Goal: Browse casually: Explore the website without a specific task or goal

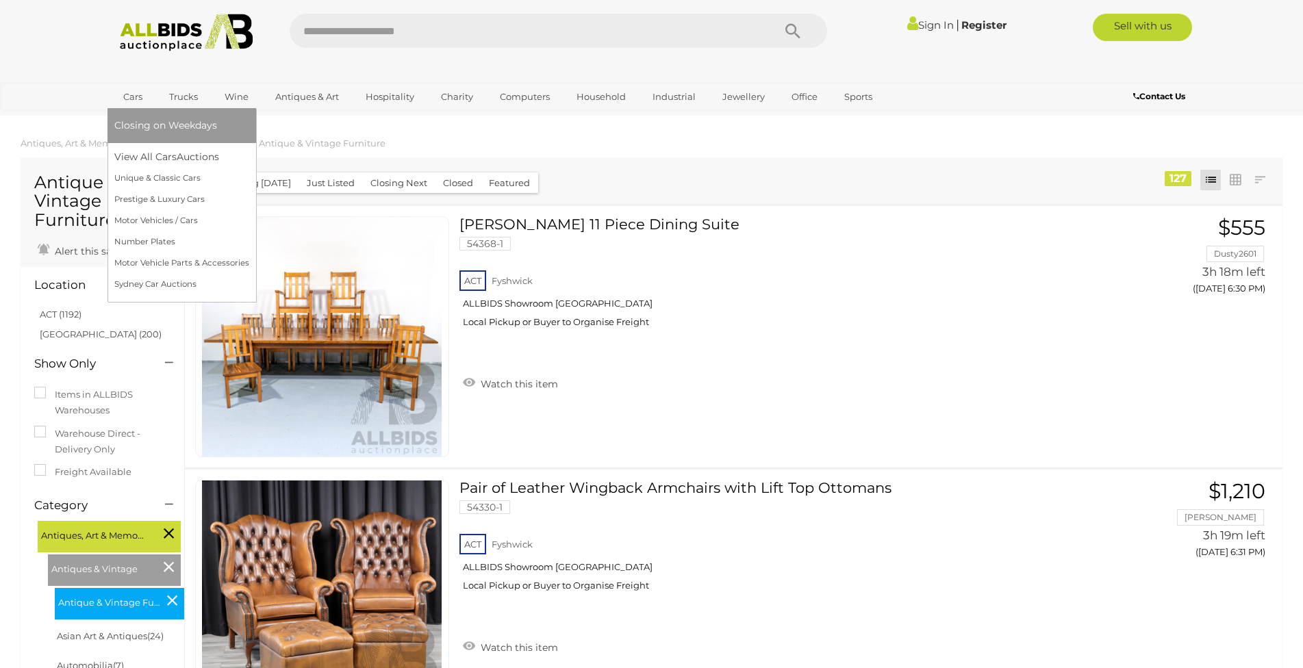
click at [147, 87] on link "Cars" at bounding box center [132, 97] width 37 height 23
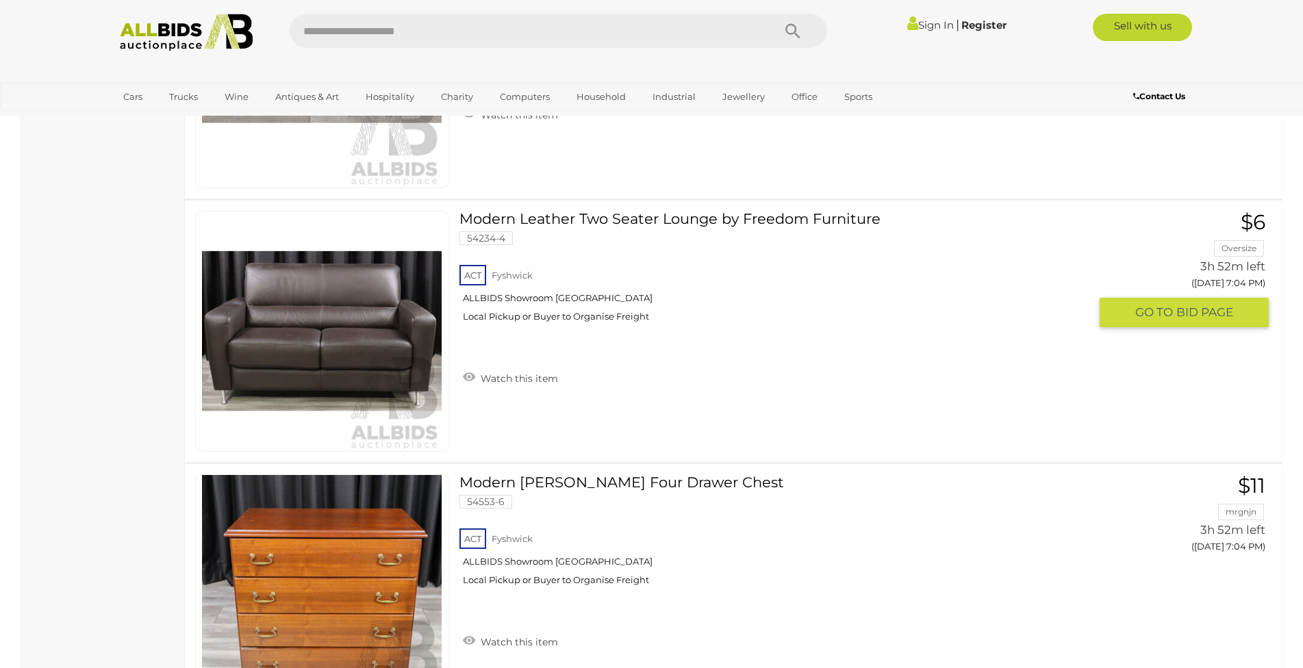
scroll to position [5339, 0]
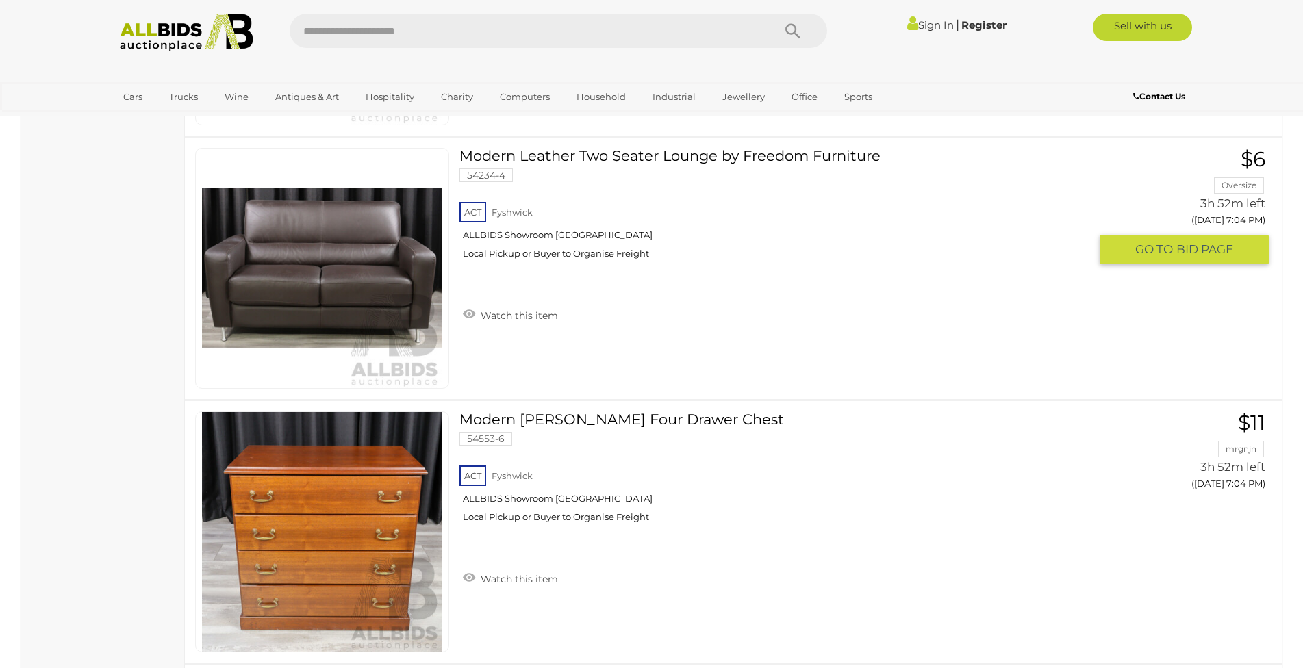
drag, startPoint x: 520, startPoint y: 149, endPoint x: 1108, endPoint y: 317, distance: 611.5
click at [1108, 317] on div "Modern Leather Two Seater Lounge by Freedom Furniture 54234-4 ACT Fyshwick ALLB…" at bounding box center [734, 268] width 1118 height 261
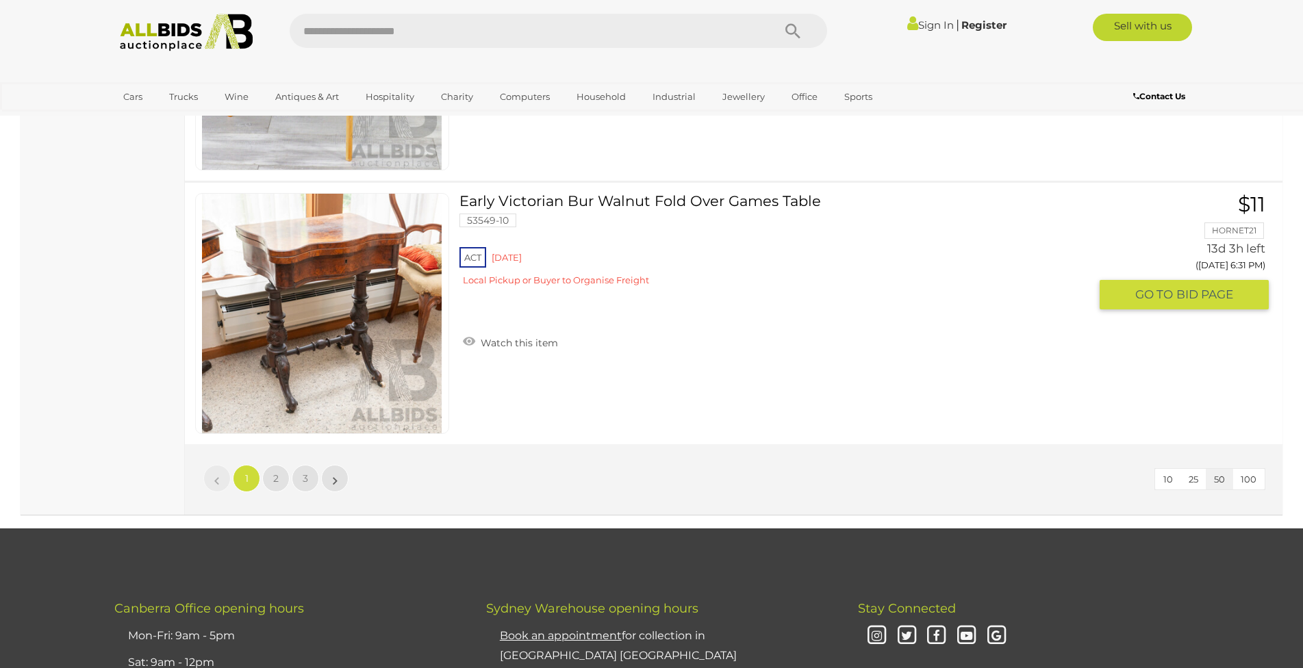
scroll to position [12938, 0]
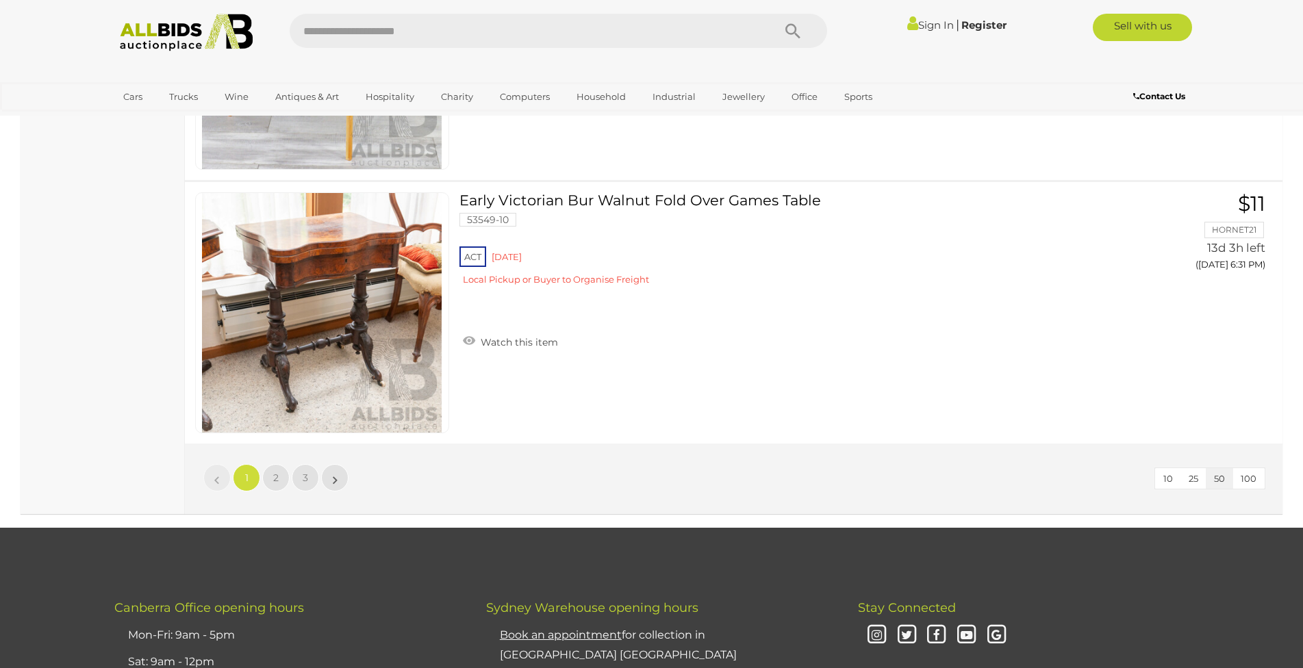
click at [217, 49] on img at bounding box center [186, 33] width 149 height 38
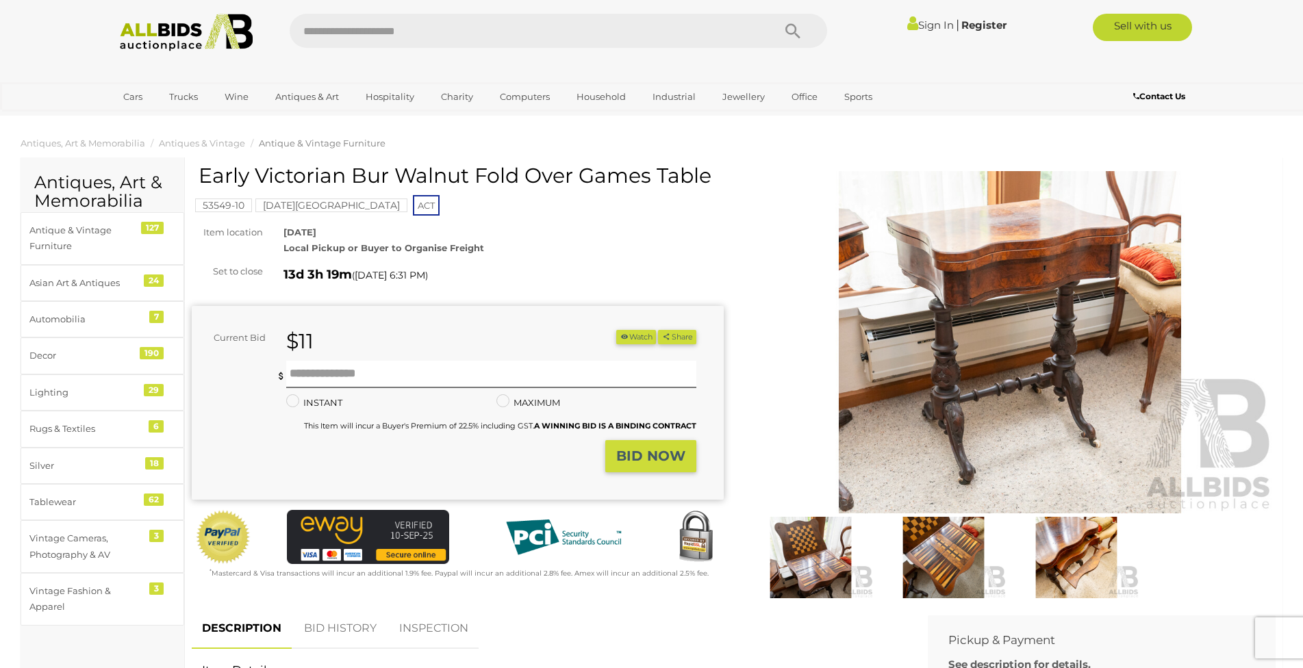
click at [925, 553] on img at bounding box center [943, 557] width 126 height 81
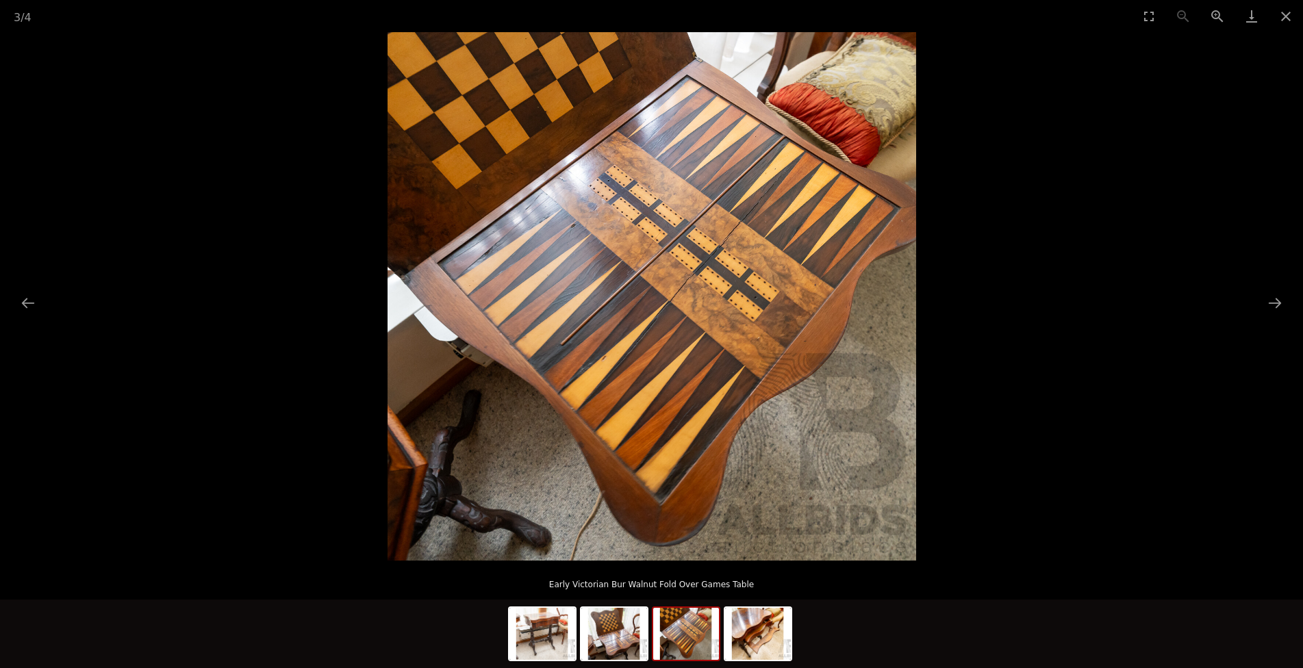
click at [702, 633] on img at bounding box center [686, 634] width 66 height 52
click at [745, 633] on img at bounding box center [758, 634] width 66 height 52
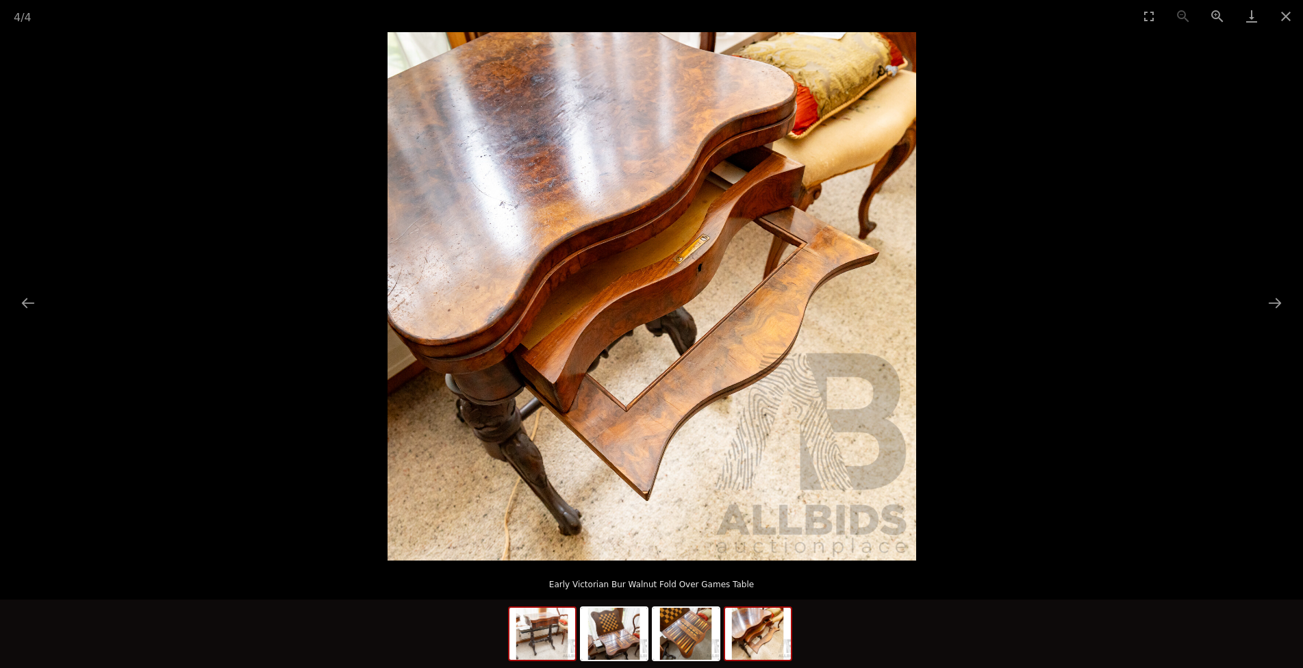
click at [544, 648] on img at bounding box center [542, 634] width 66 height 52
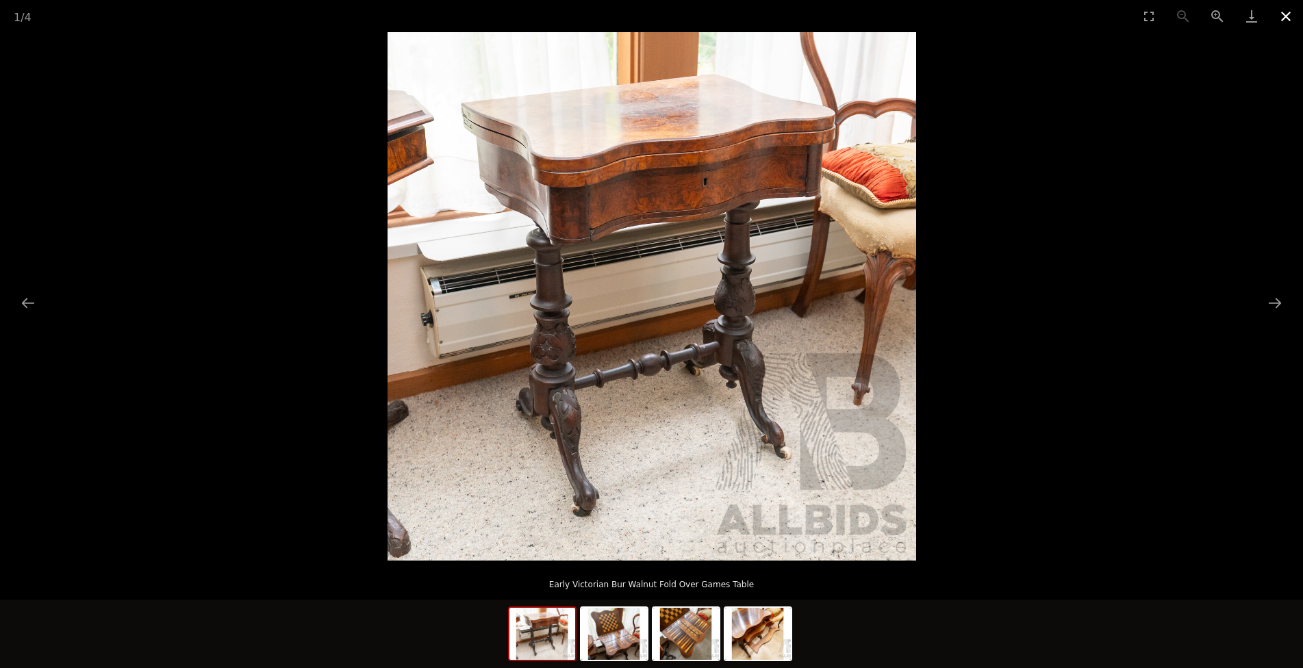
click at [1287, 19] on button "Close gallery" at bounding box center [1285, 16] width 34 height 32
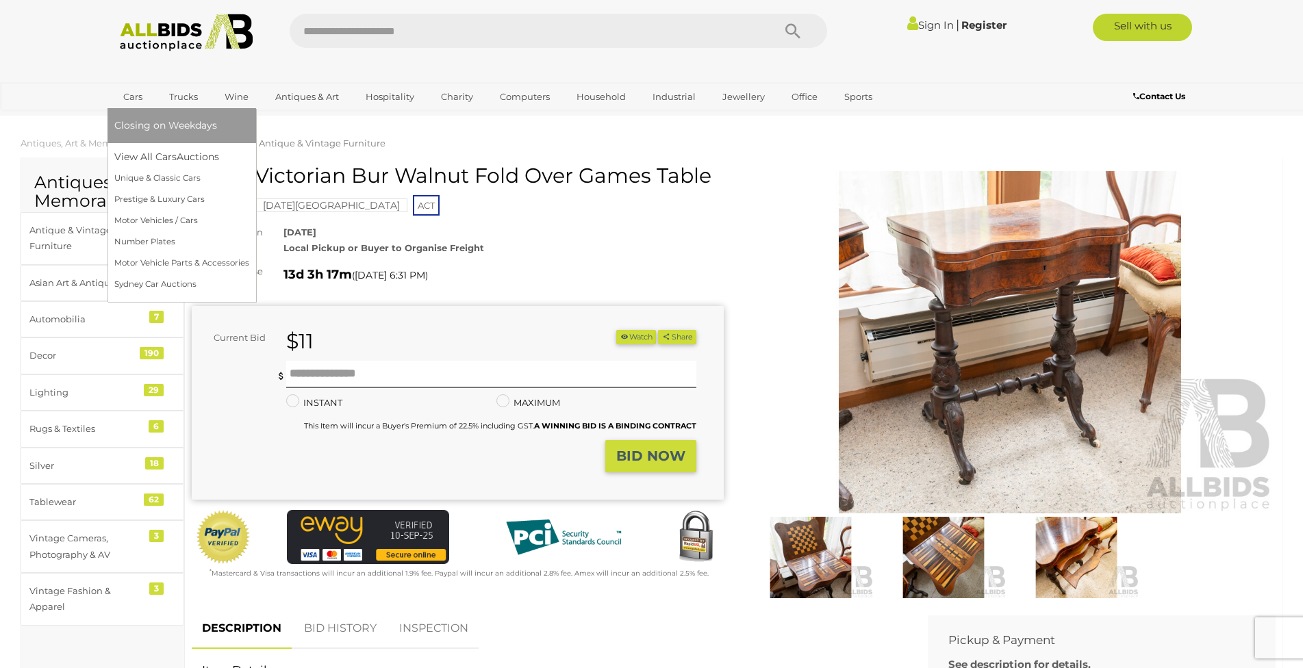
click at [146, 98] on link "Cars" at bounding box center [132, 97] width 37 height 23
click at [131, 99] on link "Cars" at bounding box center [132, 97] width 37 height 23
click at [158, 151] on link "View All Cars Auctions" at bounding box center [181, 156] width 135 height 21
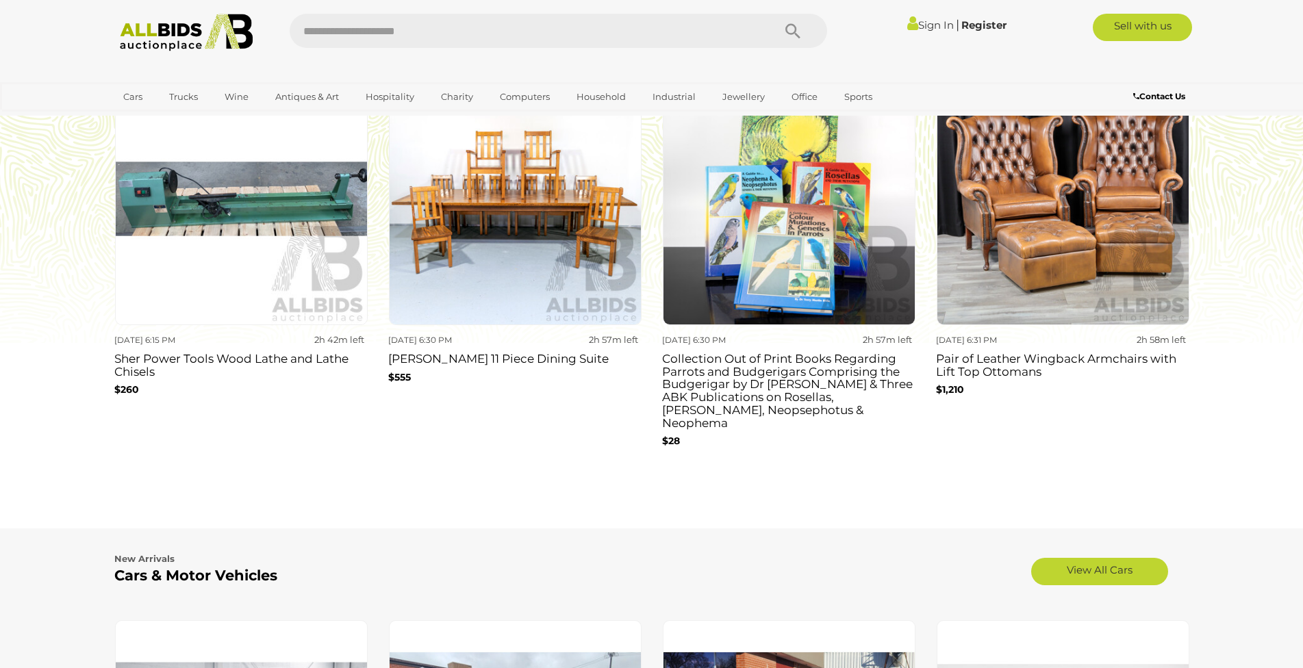
scroll to position [1711, 0]
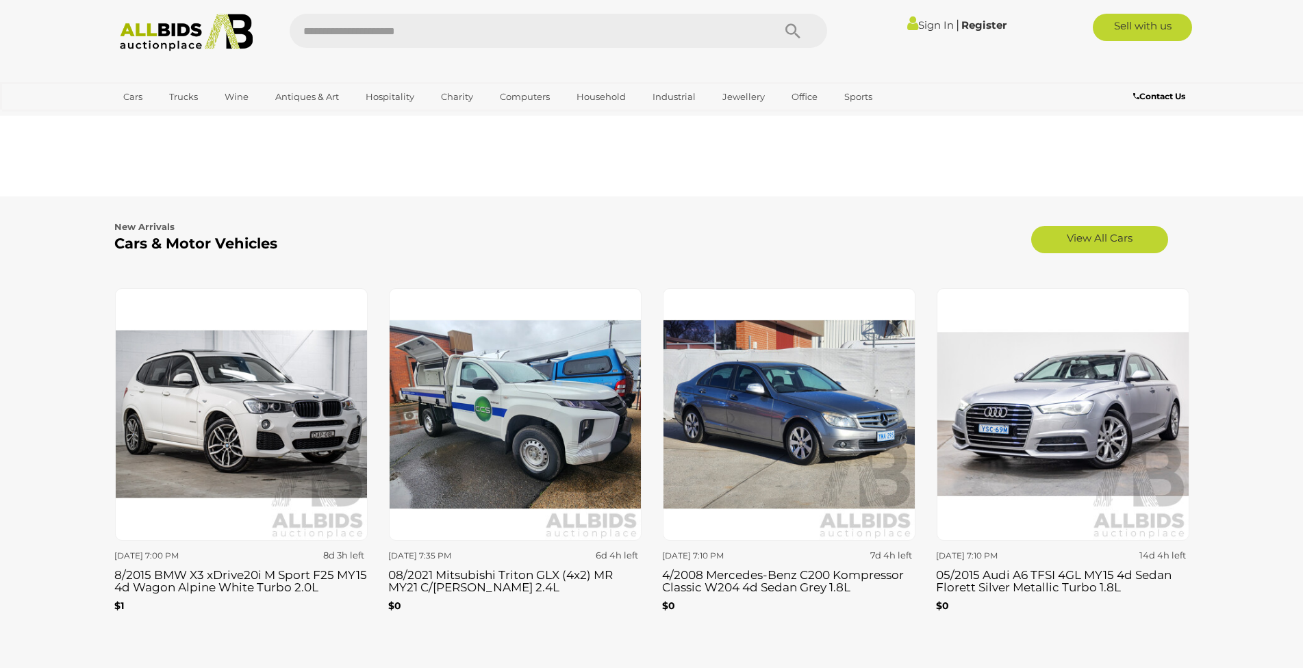
click at [156, 21] on img at bounding box center [186, 33] width 149 height 38
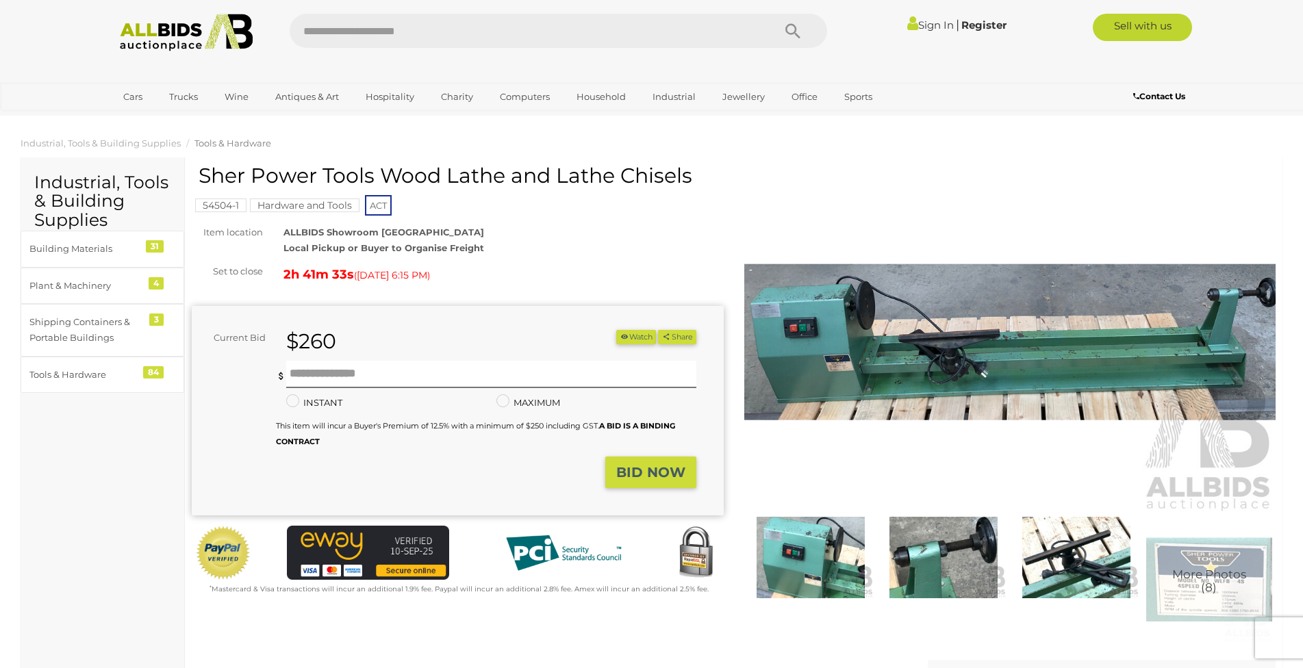
click at [254, 138] on span "Tools & Hardware" at bounding box center [232, 143] width 77 height 11
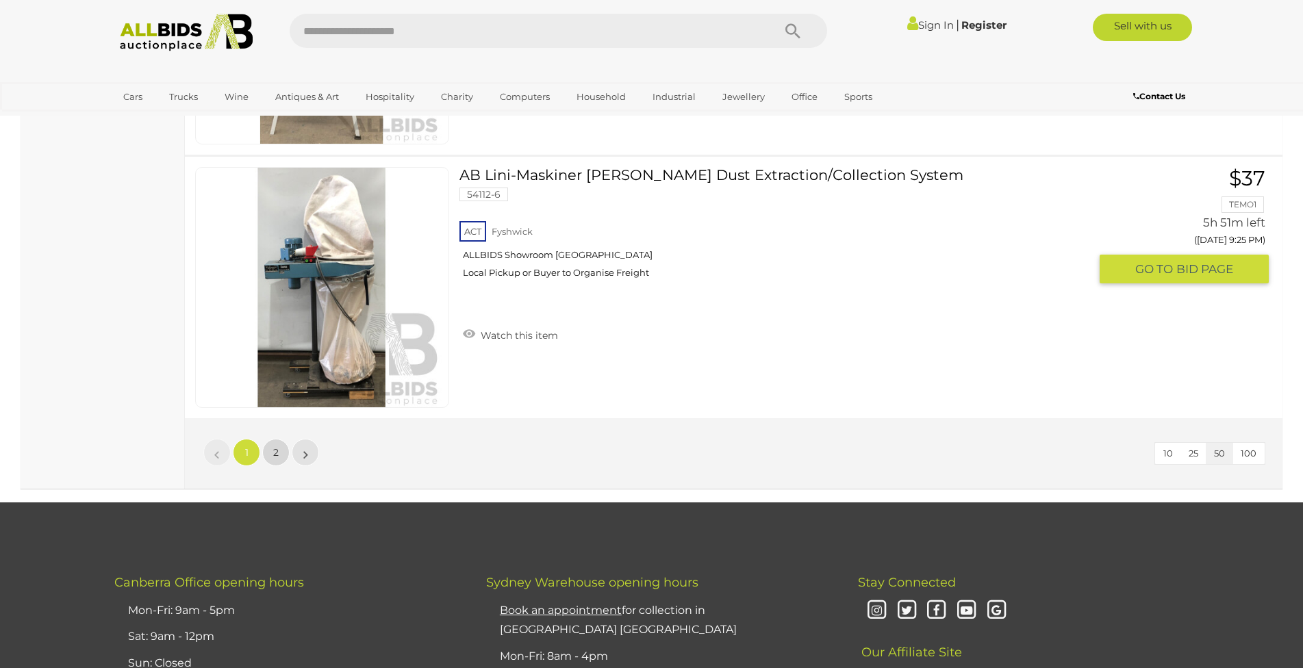
scroll to position [12974, 0]
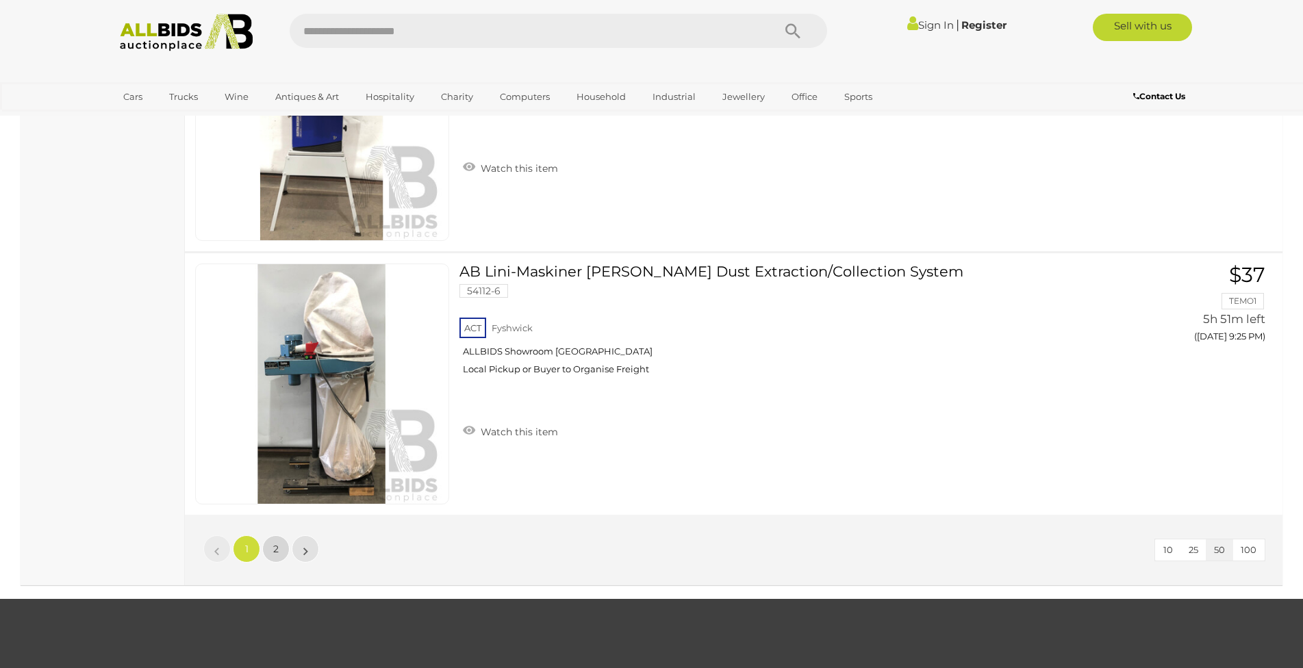
click at [272, 544] on link "2" at bounding box center [275, 548] width 27 height 27
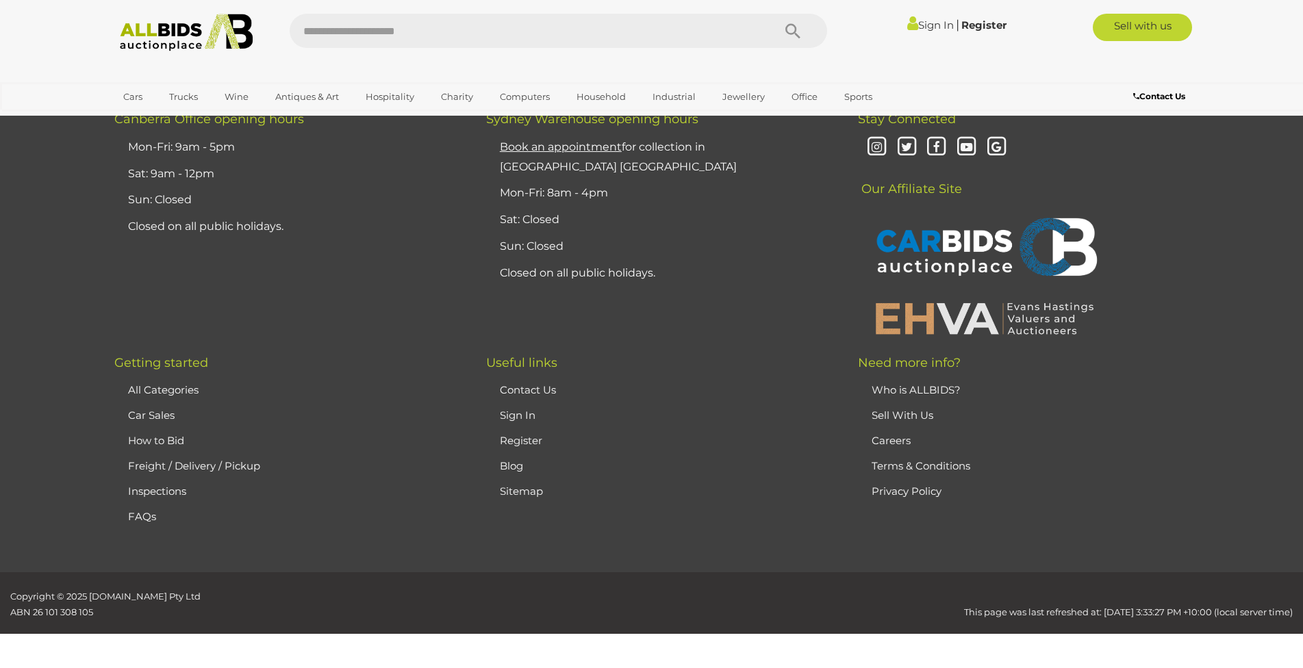
scroll to position [175, 0]
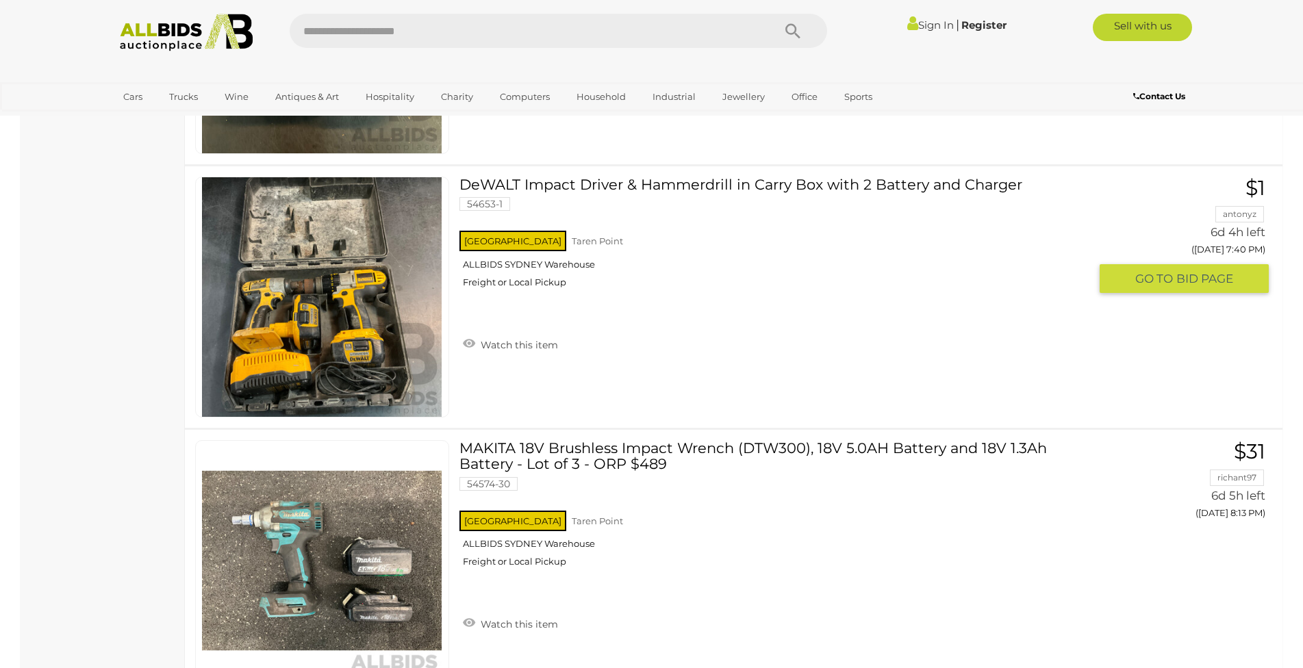
scroll to position [5994, 0]
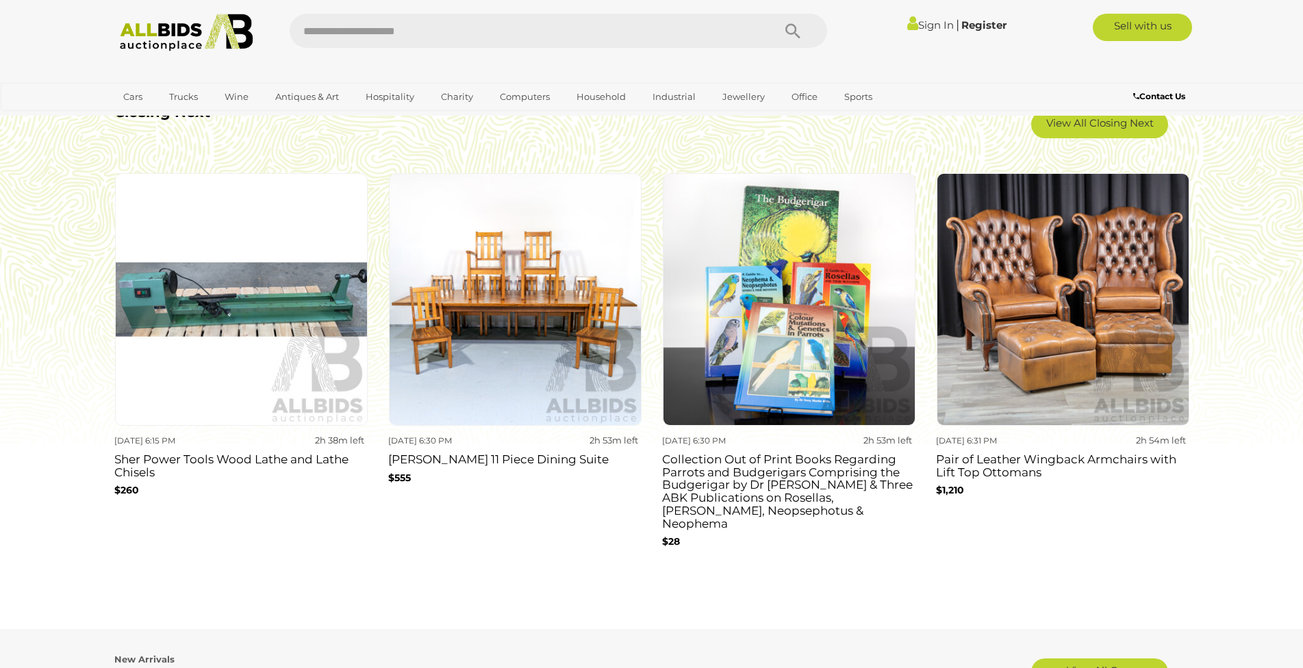
scroll to position [1301, 0]
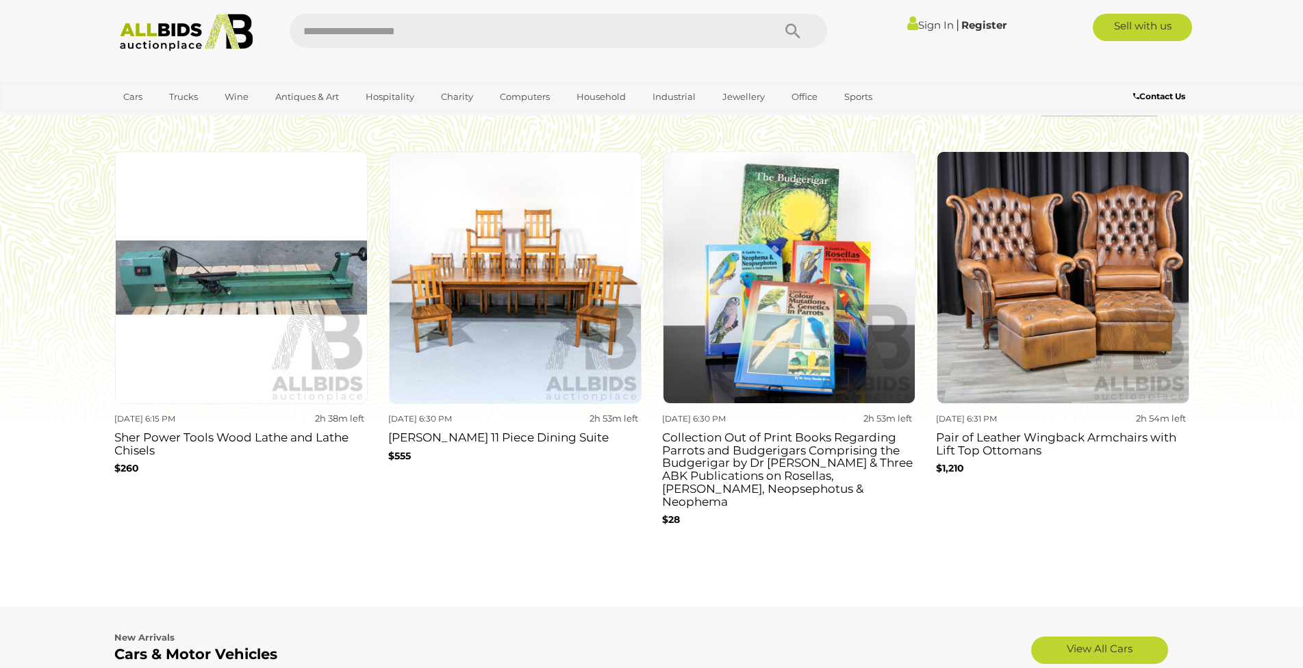
click at [529, 439] on h3 "[PERSON_NAME] 11 Piece Dining Suite" at bounding box center [514, 436] width 253 height 16
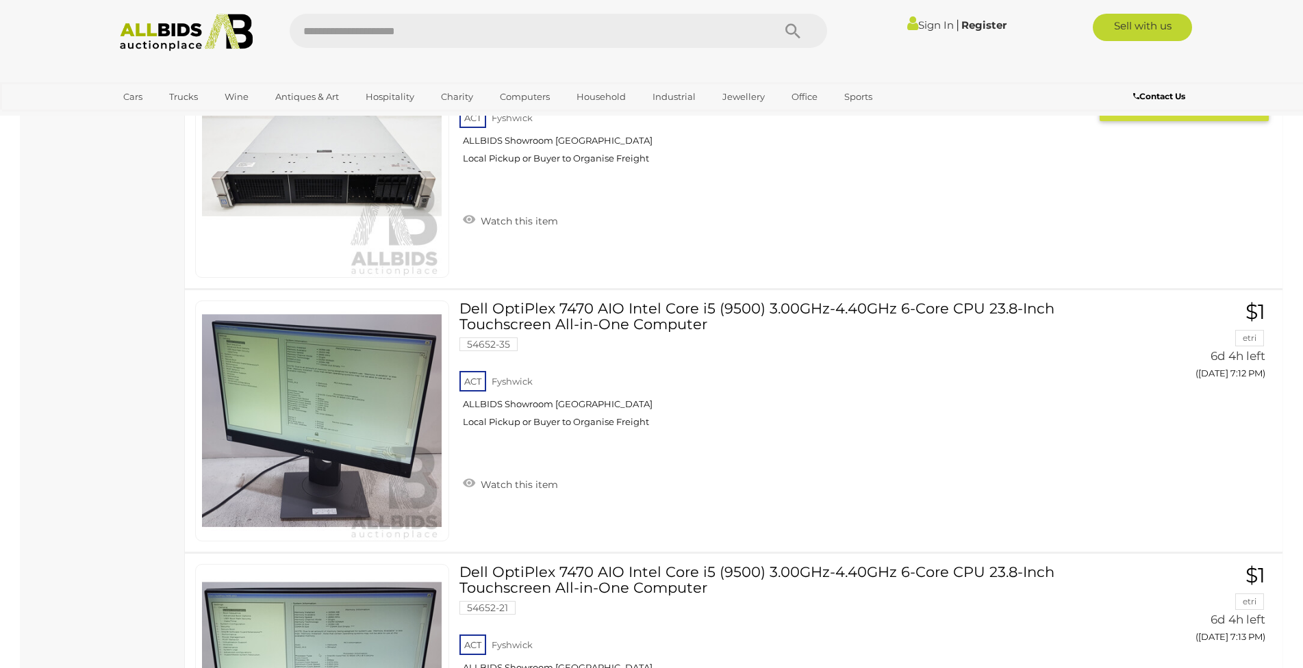
scroll to position [2943, 0]
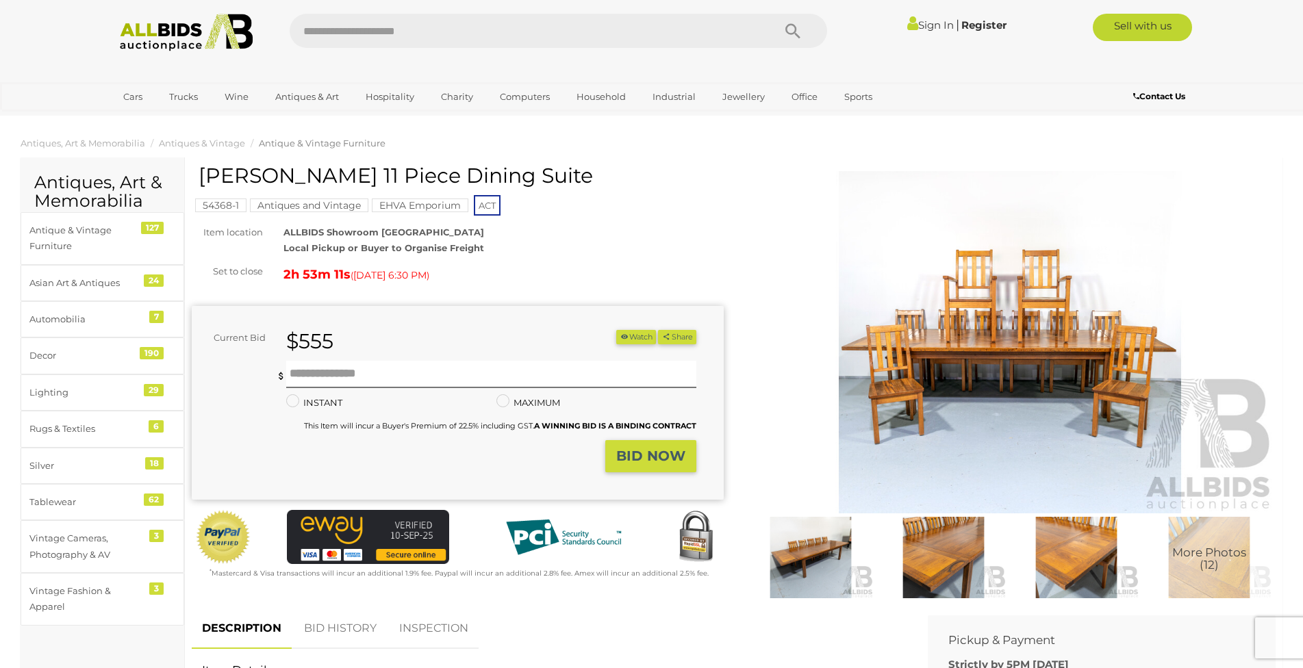
click at [287, 142] on span "Antique & Vintage Furniture" at bounding box center [322, 143] width 127 height 11
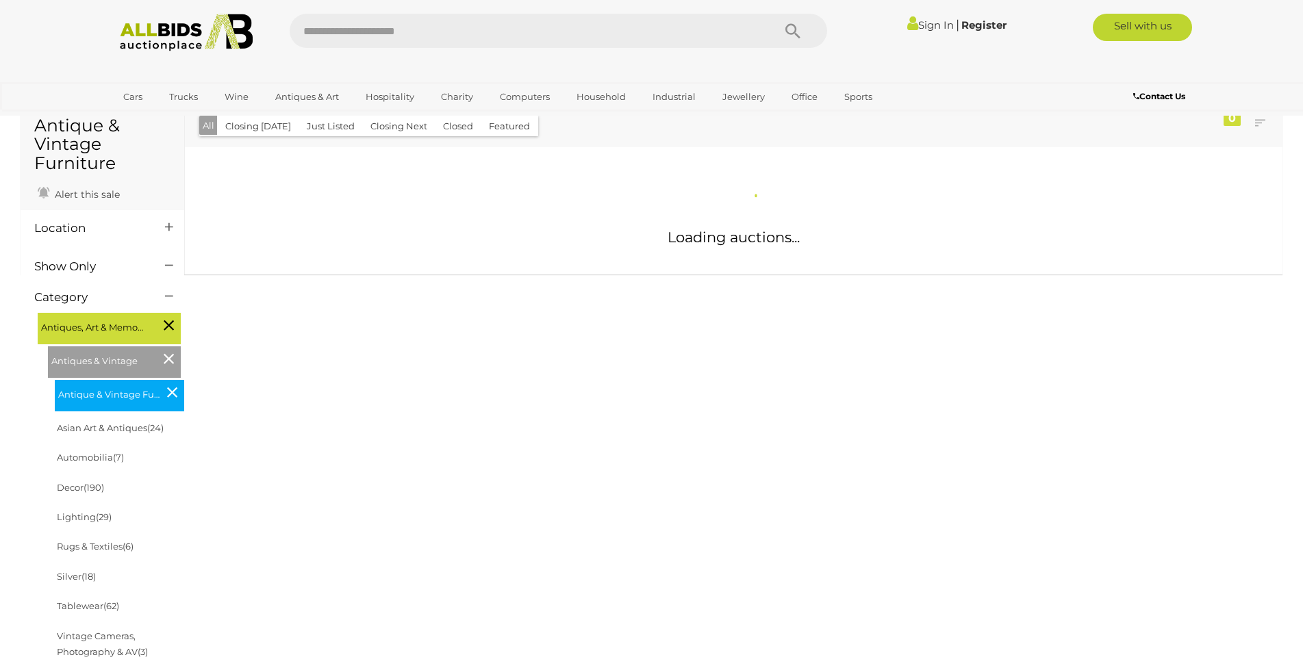
scroll to position [342, 0]
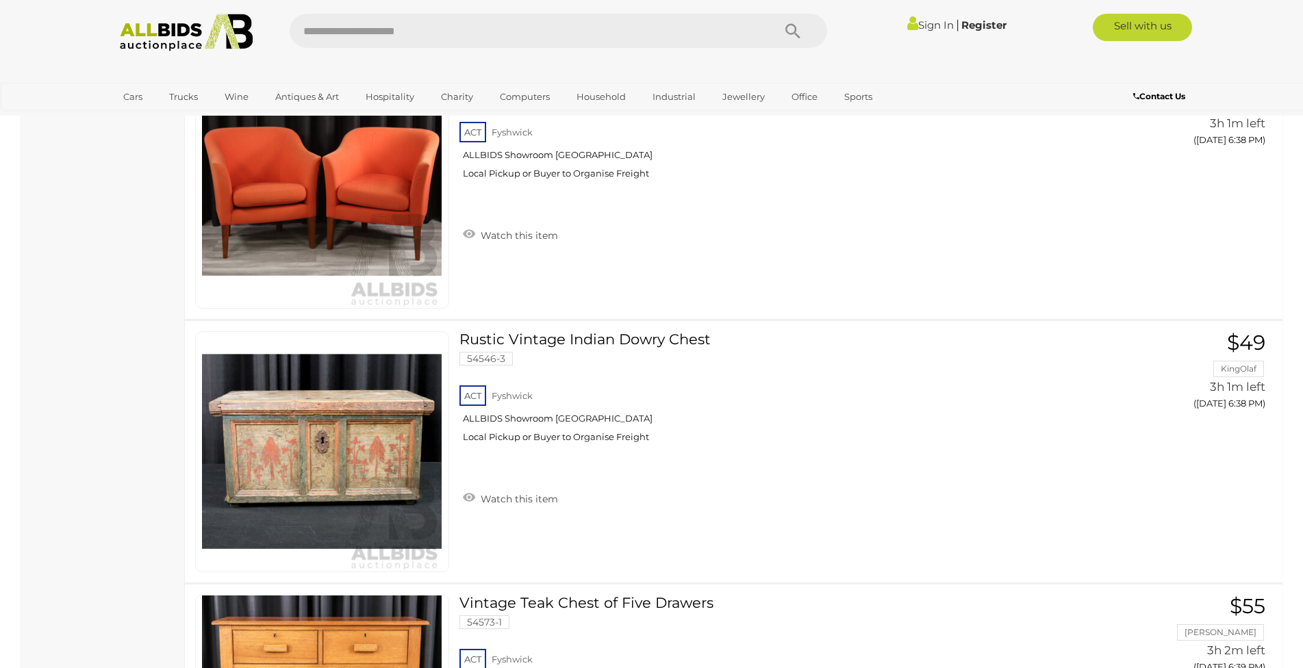
scroll to position [1845, 0]
